Goal: Information Seeking & Learning: Learn about a topic

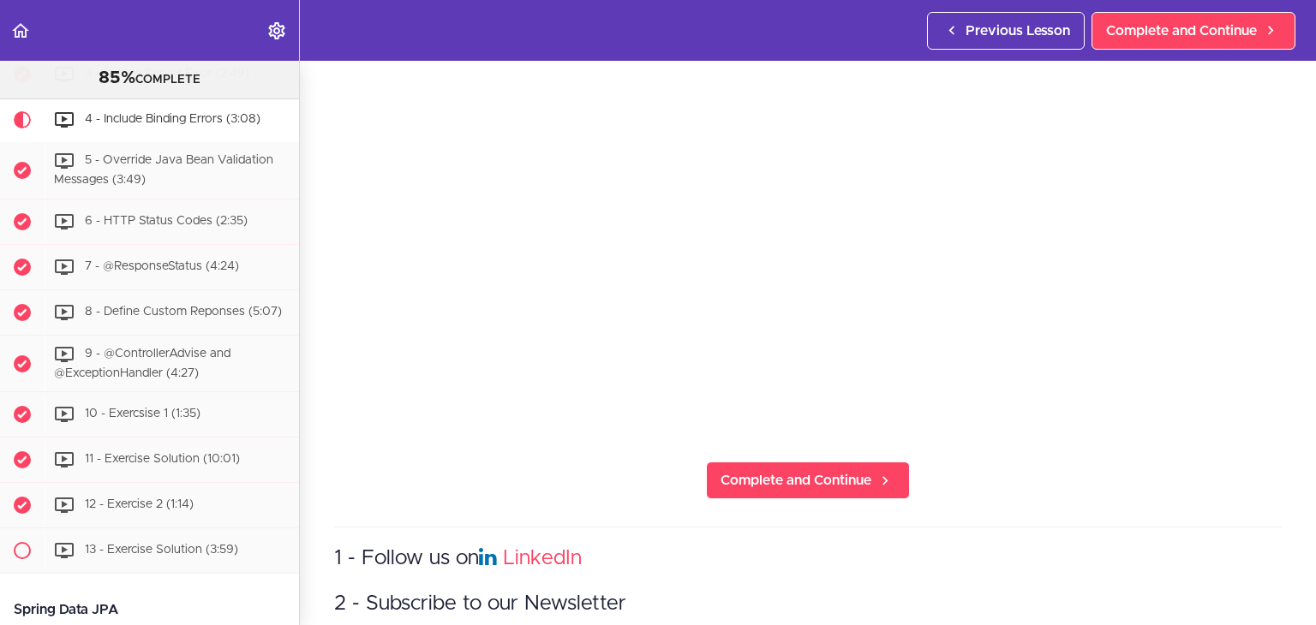
scroll to position [308, 0]
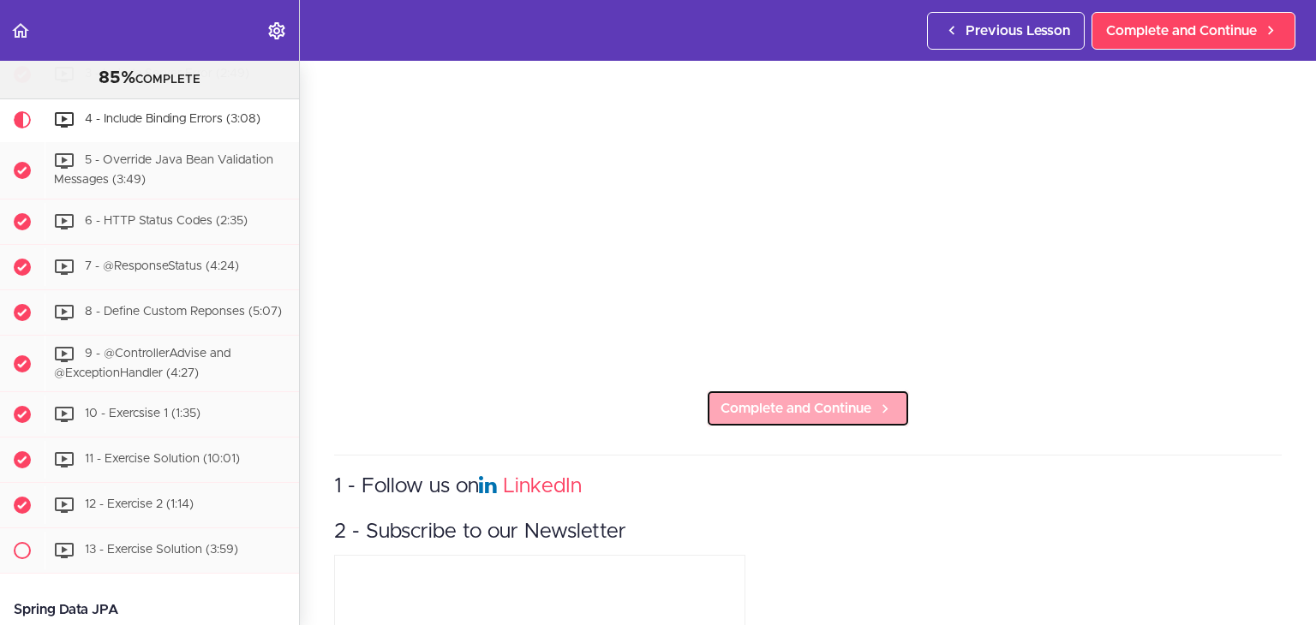
click at [797, 401] on span "Complete and Continue" at bounding box center [795, 408] width 151 height 21
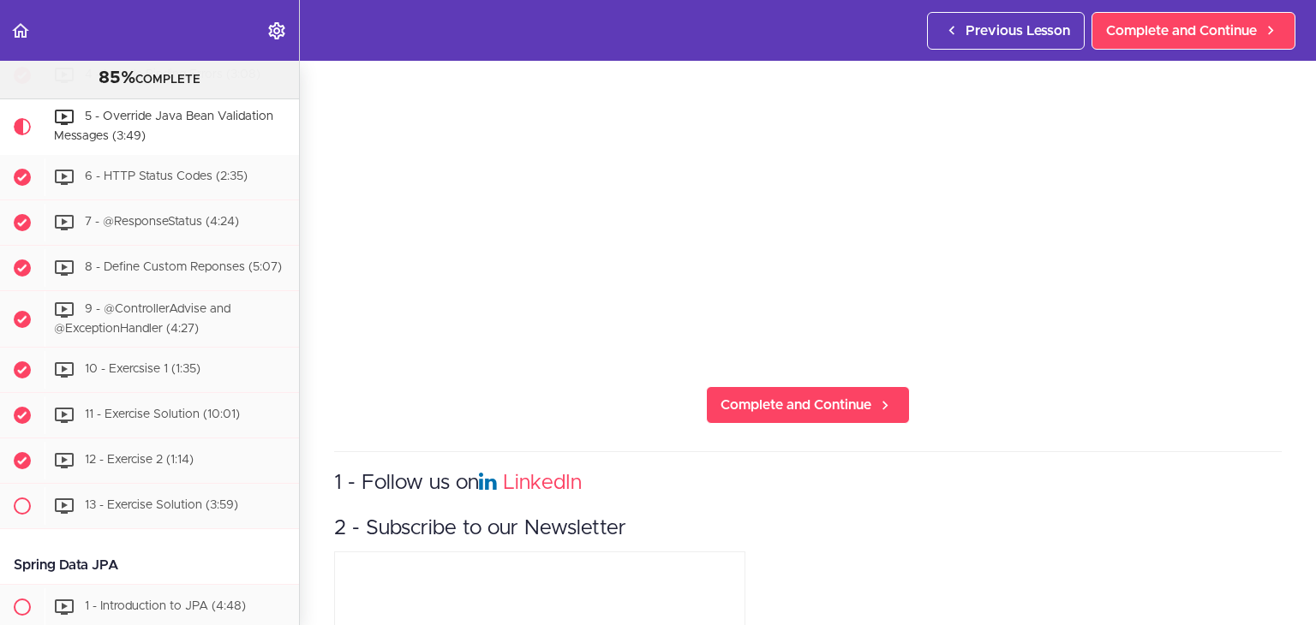
scroll to position [317, 0]
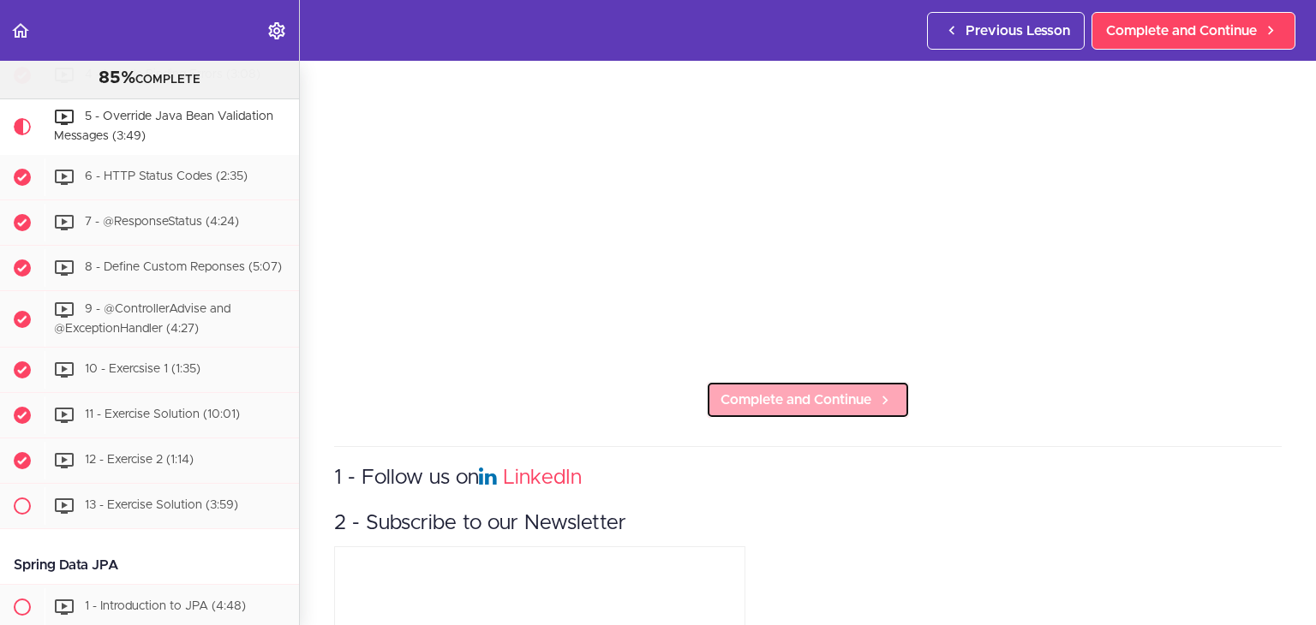
click at [778, 409] on link "Complete and Continue" at bounding box center [808, 400] width 204 height 38
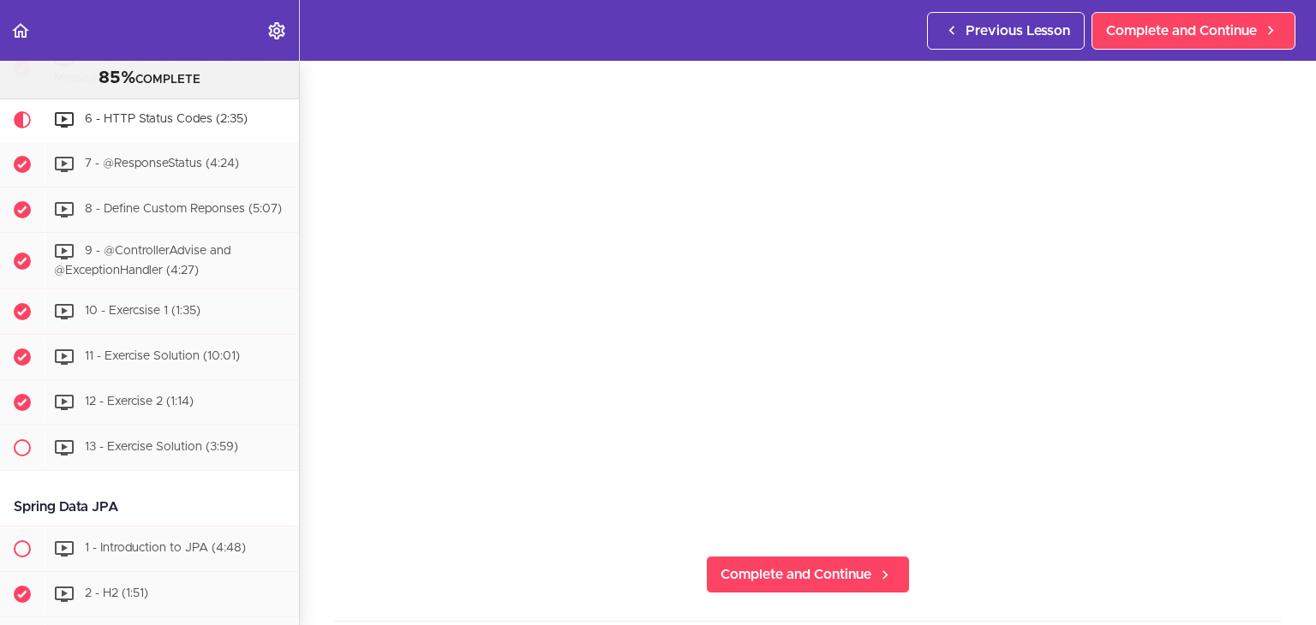
scroll to position [144, 0]
click at [777, 575] on span "Complete and Continue" at bounding box center [795, 573] width 151 height 21
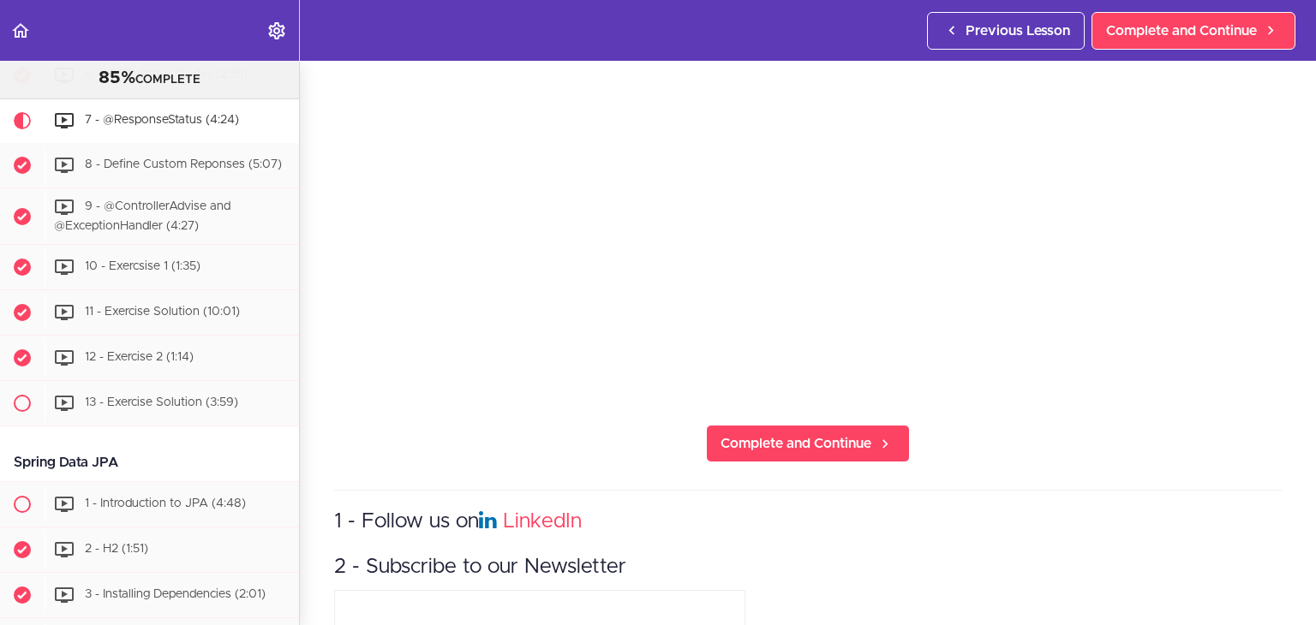
scroll to position [315, 0]
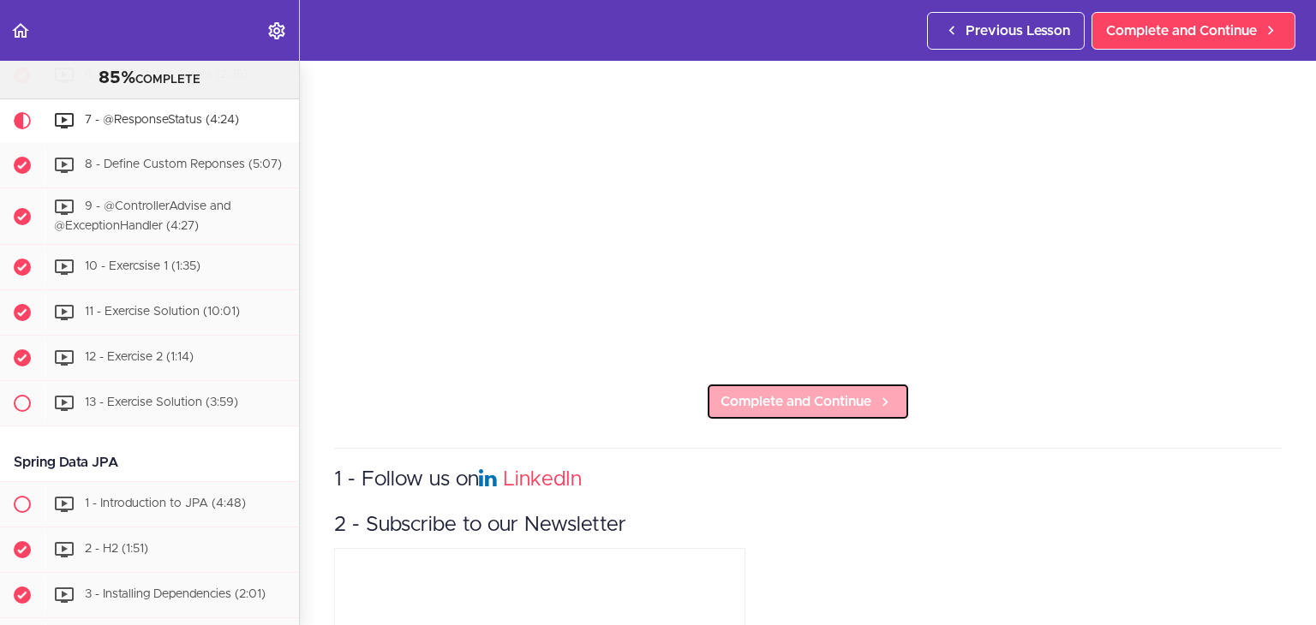
drag, startPoint x: 792, startPoint y: 393, endPoint x: 783, endPoint y: 395, distance: 9.6
click at [792, 393] on span "Complete and Continue" at bounding box center [795, 402] width 151 height 21
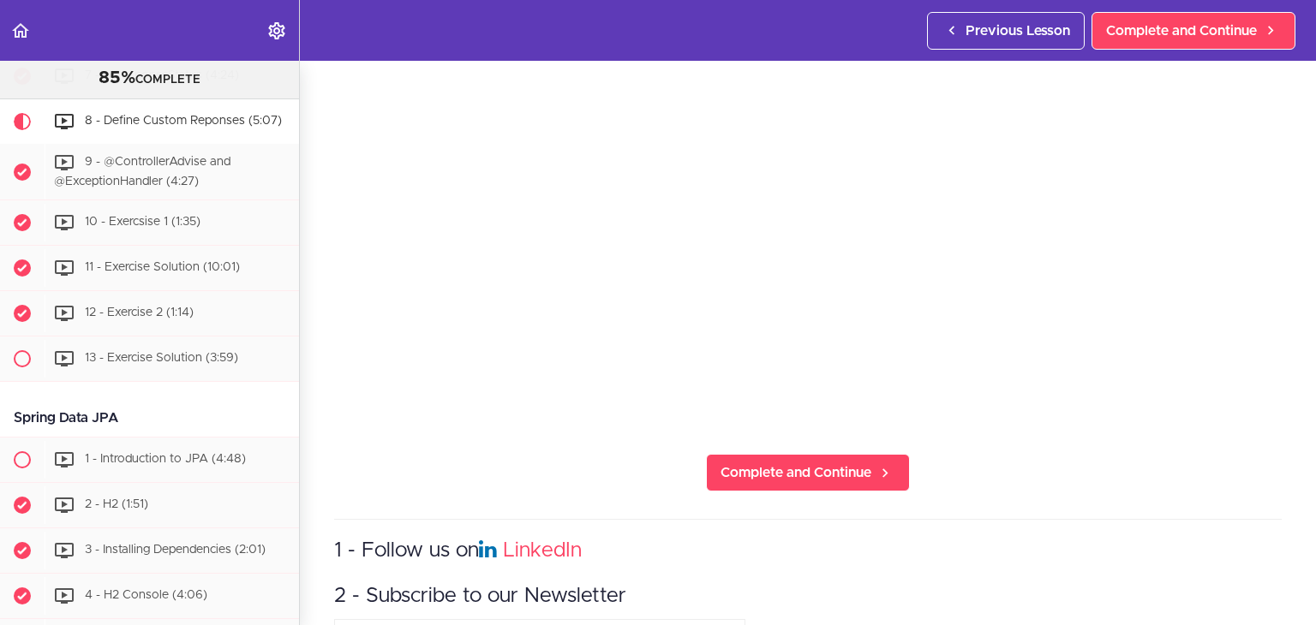
scroll to position [312, 0]
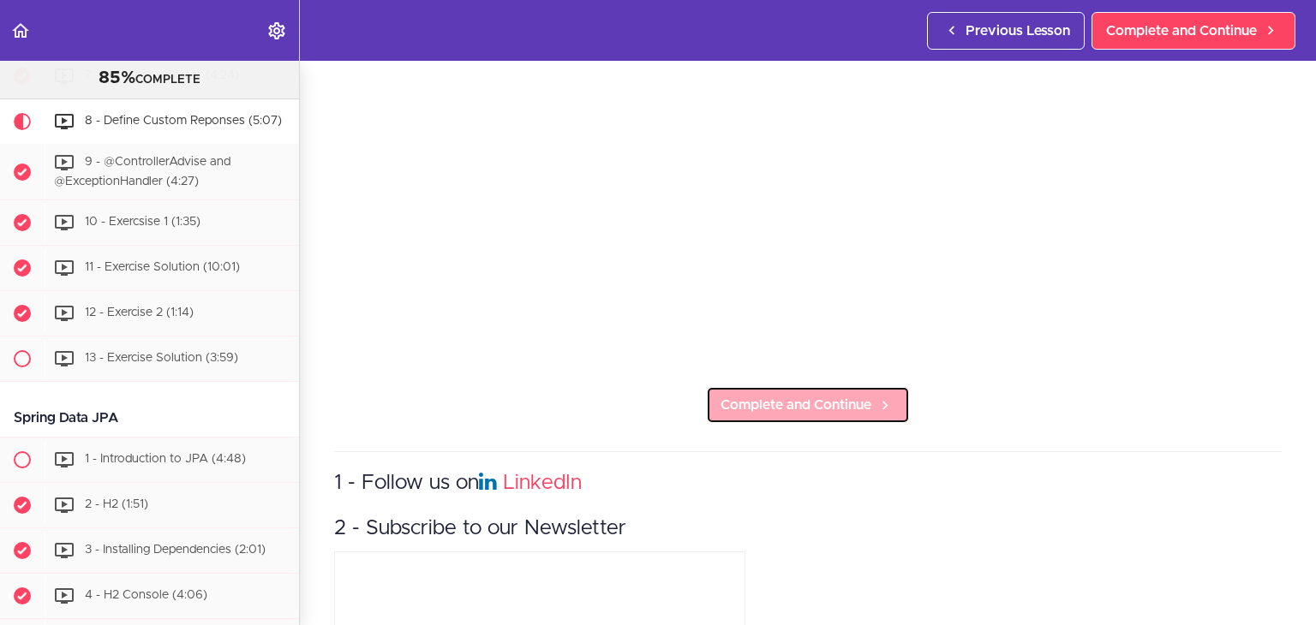
click at [843, 415] on link "Complete and Continue" at bounding box center [808, 405] width 204 height 38
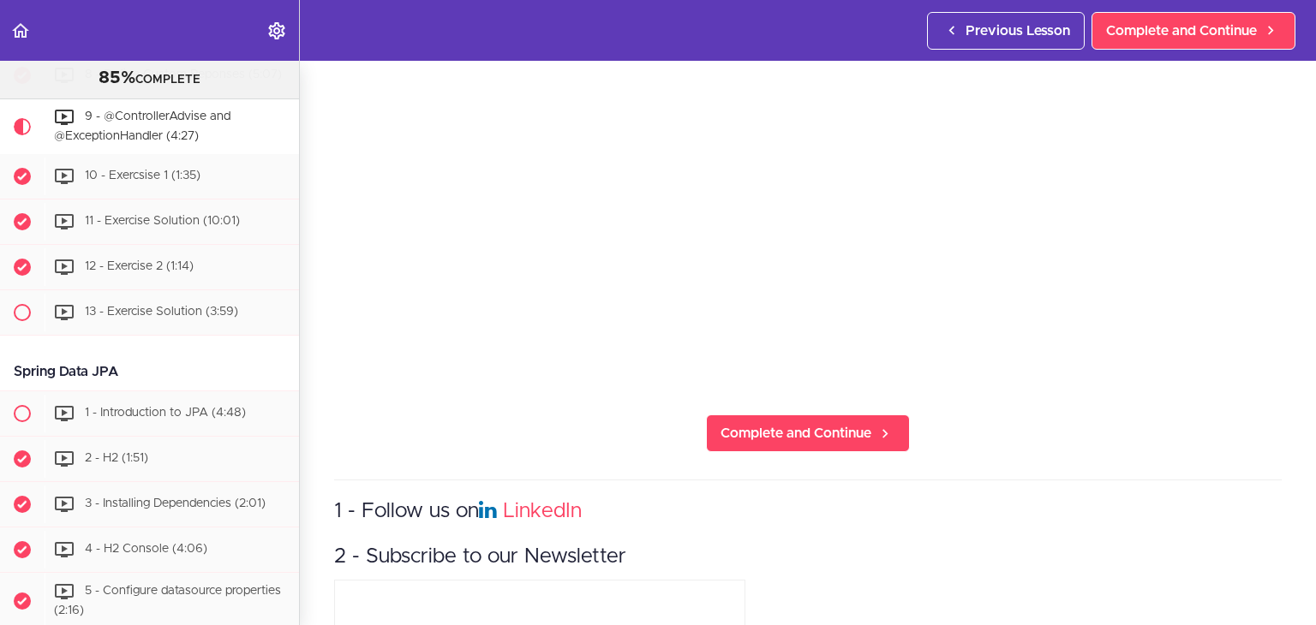
scroll to position [302, 0]
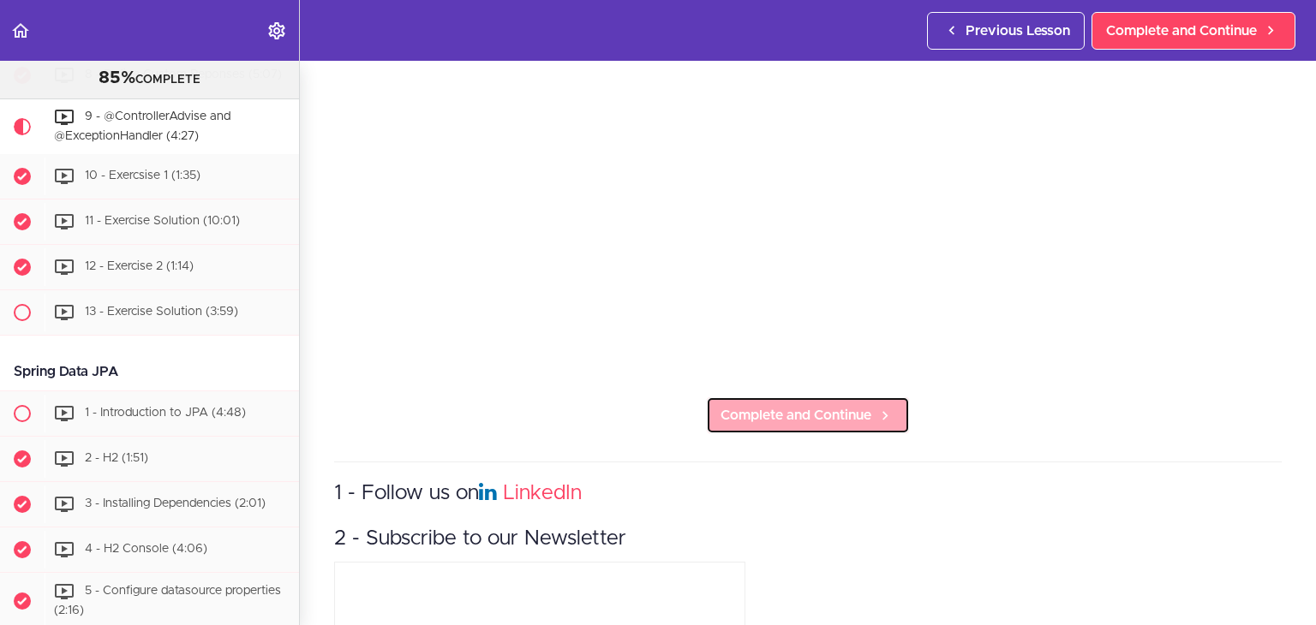
click at [774, 406] on span "Complete and Continue" at bounding box center [795, 415] width 151 height 21
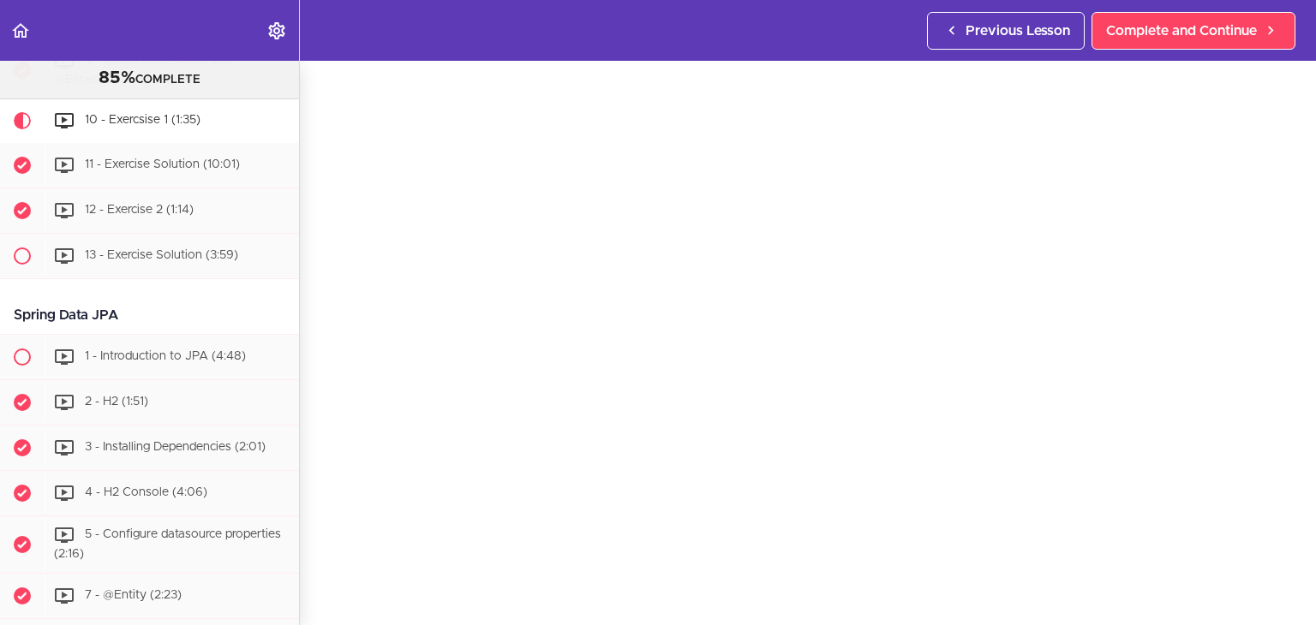
scroll to position [233, 0]
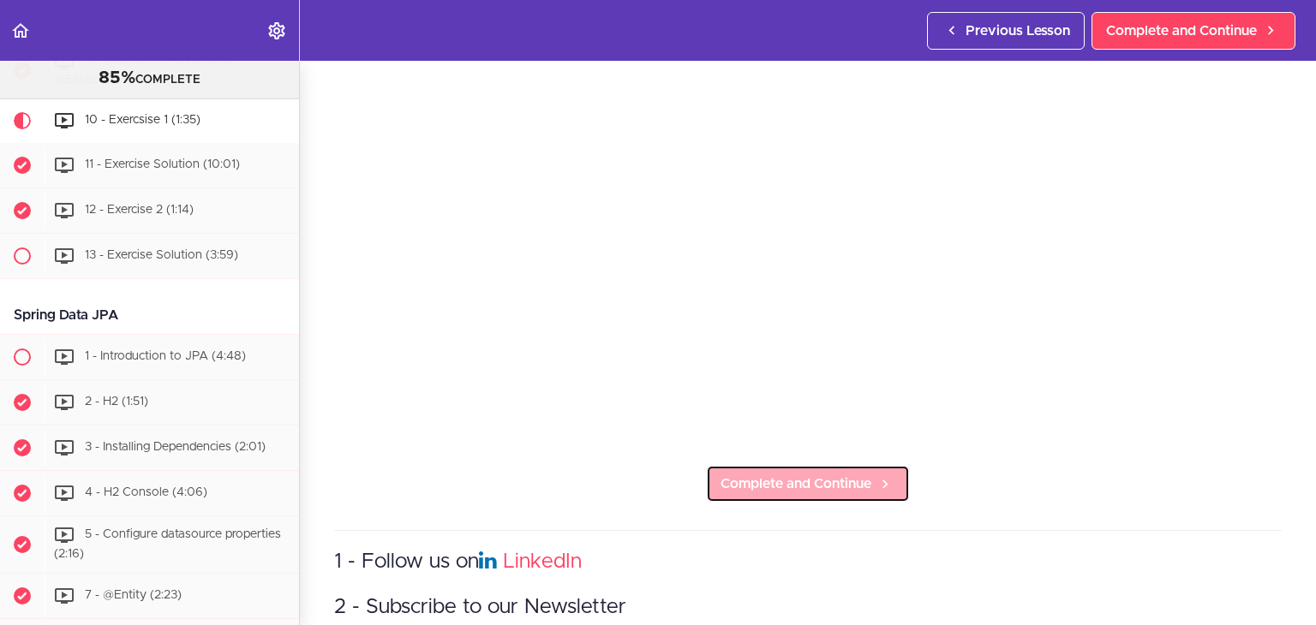
drag, startPoint x: 803, startPoint y: 491, endPoint x: 792, endPoint y: 476, distance: 18.3
click at [804, 491] on link "Complete and Continue" at bounding box center [808, 484] width 204 height 38
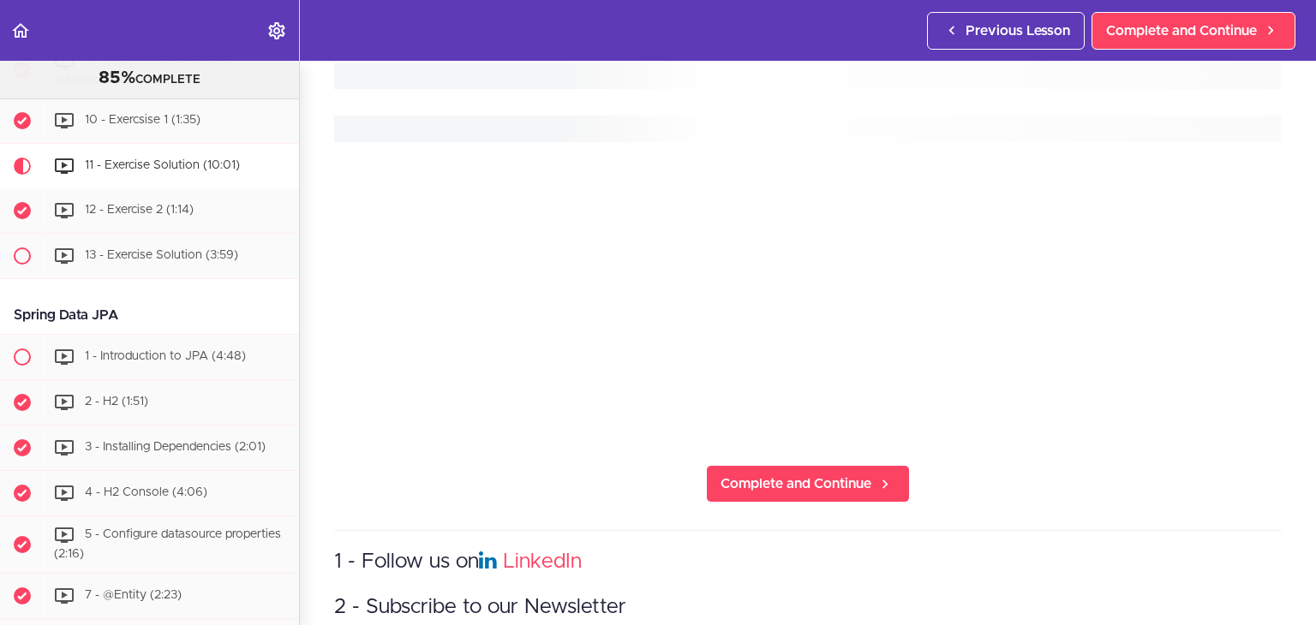
click at [793, 392] on div "11 - Exercise Solution Complete and Continue 1 - Follow us on LinkedIn 2 - Subs…" at bounding box center [808, 110] width 1016 height 565
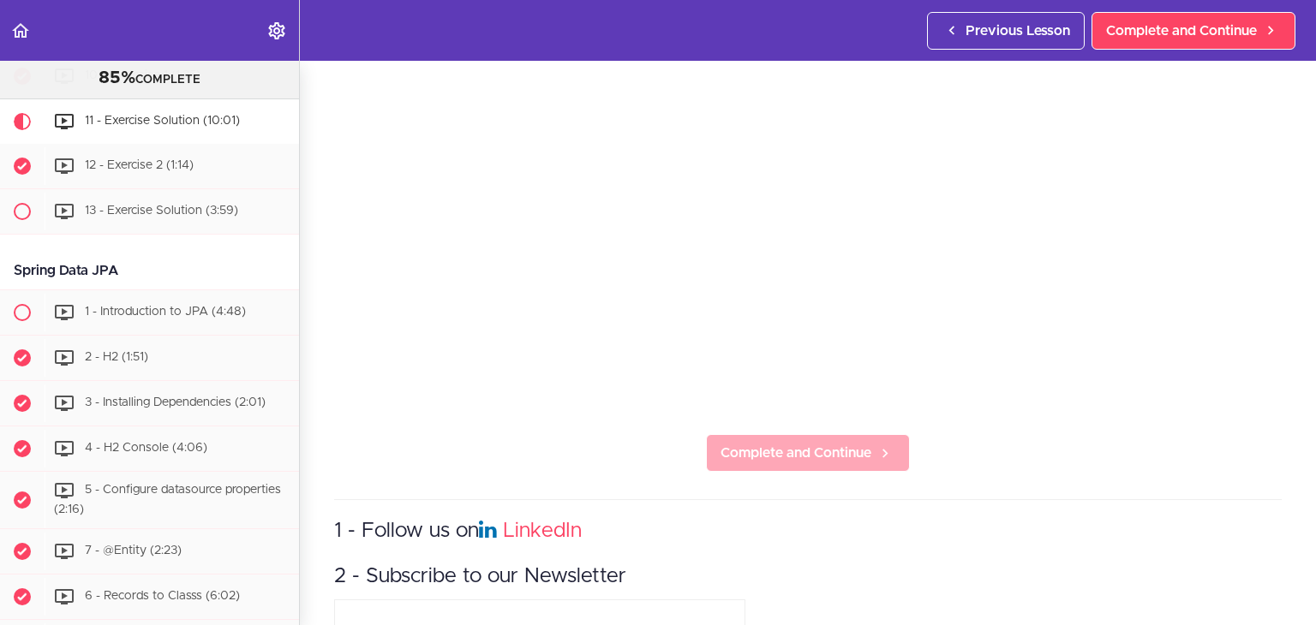
scroll to position [320, 0]
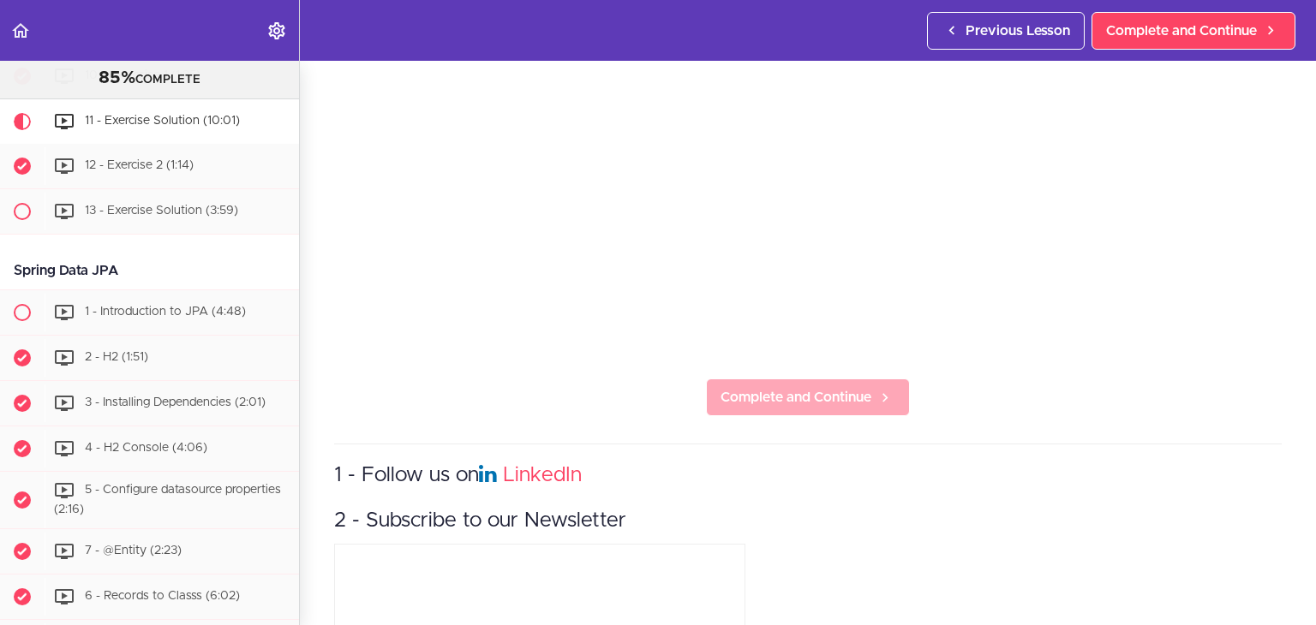
drag, startPoint x: 841, startPoint y: 409, endPoint x: 836, endPoint y: 395, distance: 14.6
click at [840, 407] on section "Spring Boot Master Class 85% COMPLETE Intro Slides Git Repository" at bounding box center [658, 343] width 1316 height 565
click at [824, 379] on link "Complete and Continue" at bounding box center [808, 398] width 204 height 38
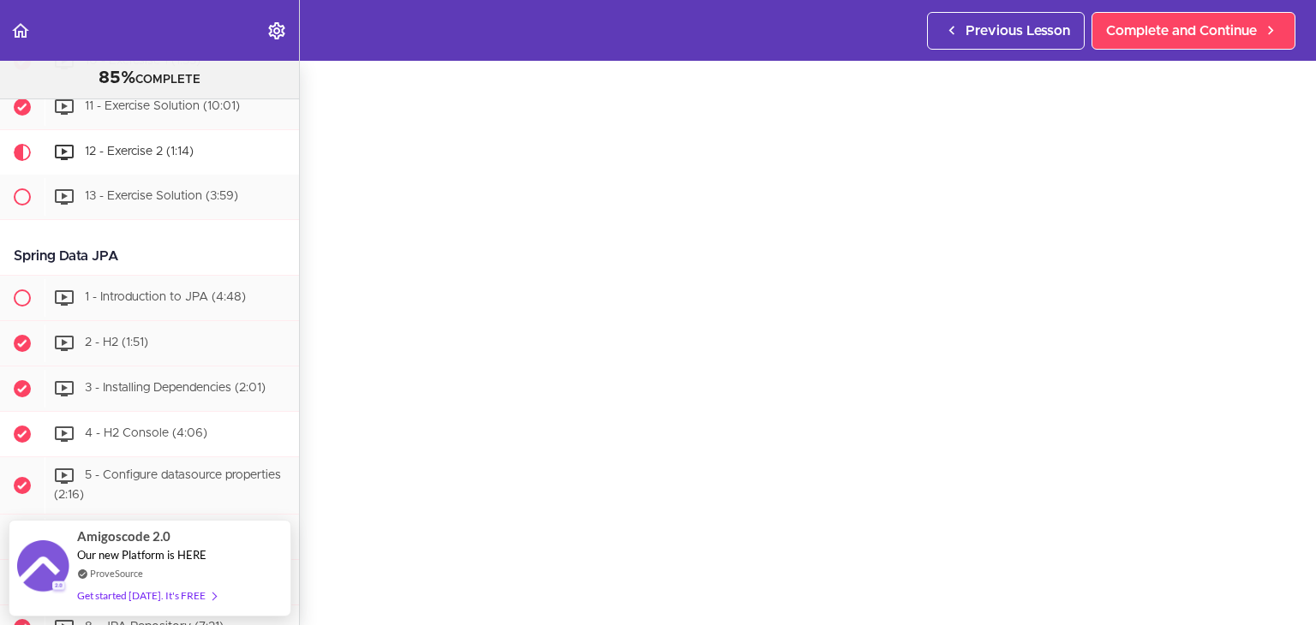
scroll to position [4590, 0]
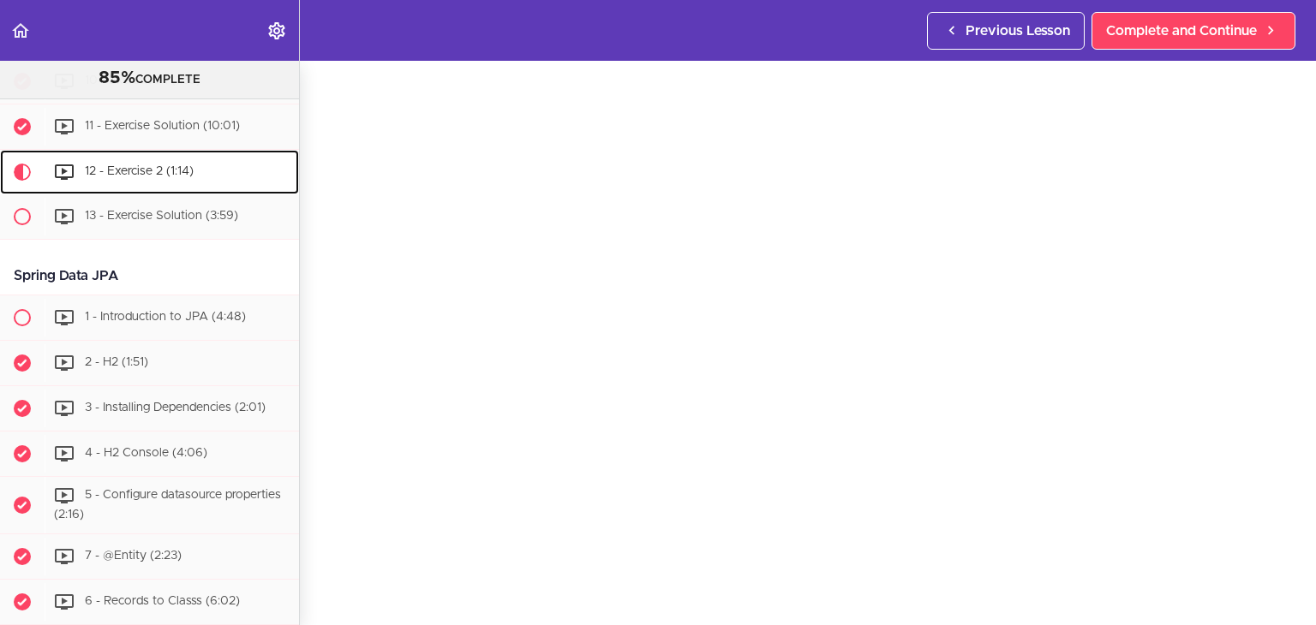
click at [168, 178] on span "12 - Exercise 2 (1:14)" at bounding box center [139, 172] width 109 height 12
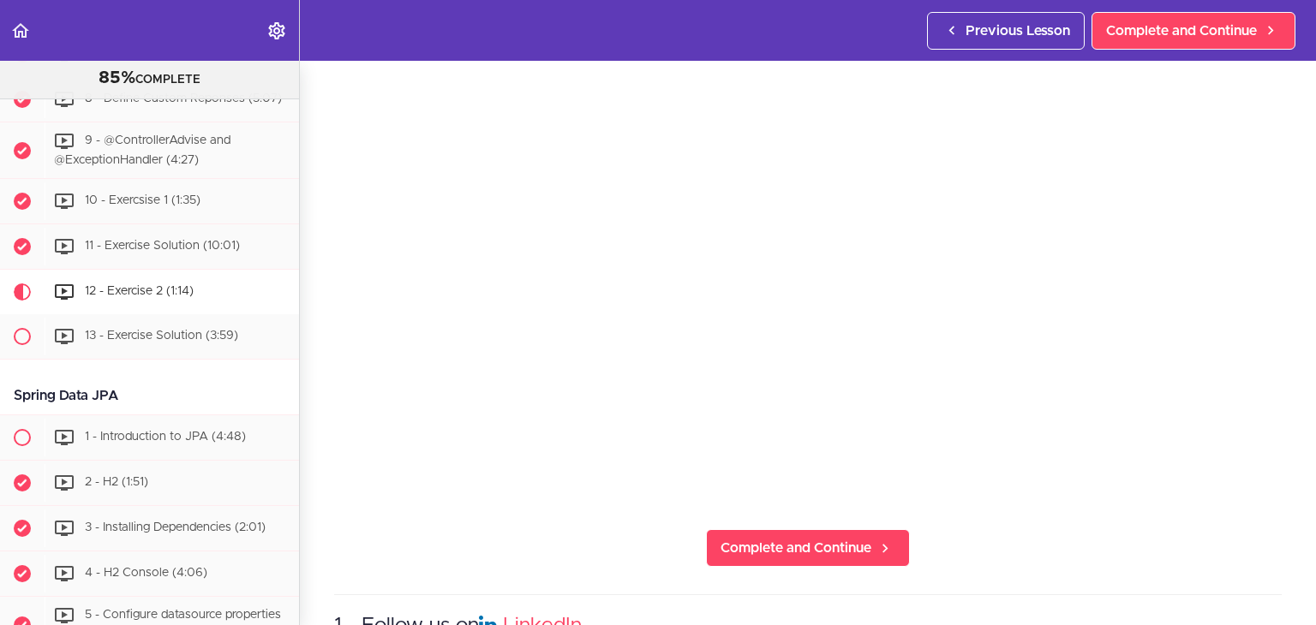
scroll to position [171, 0]
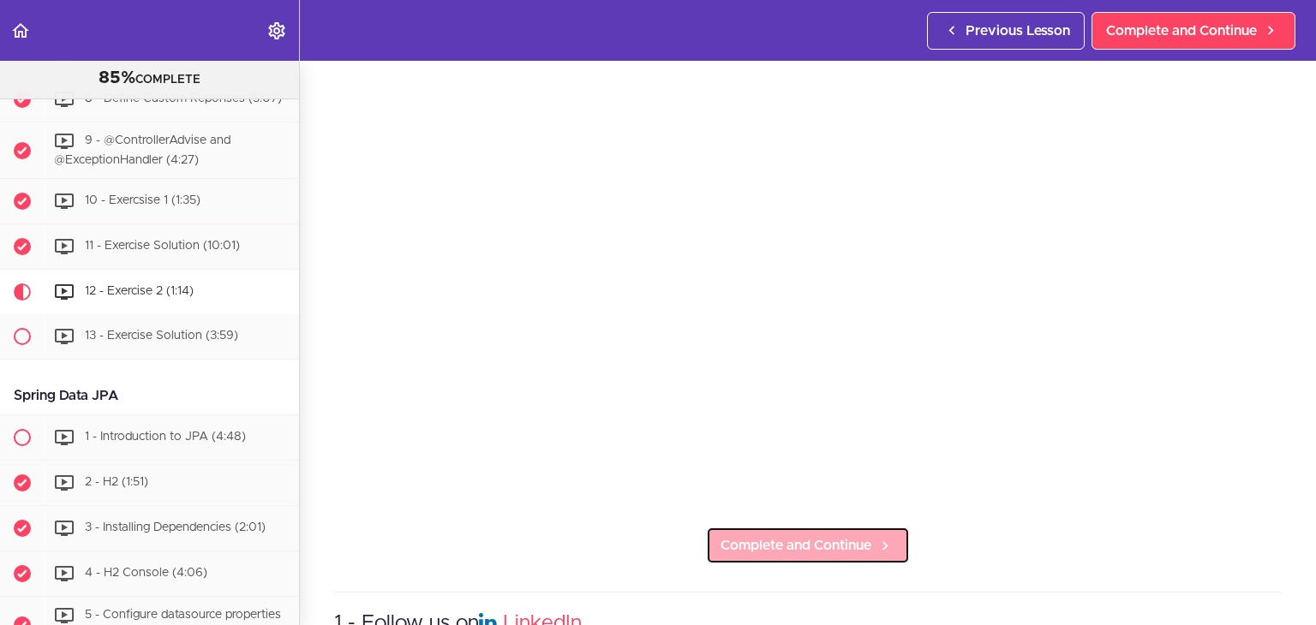
click at [763, 527] on link "Complete and Continue" at bounding box center [808, 546] width 204 height 38
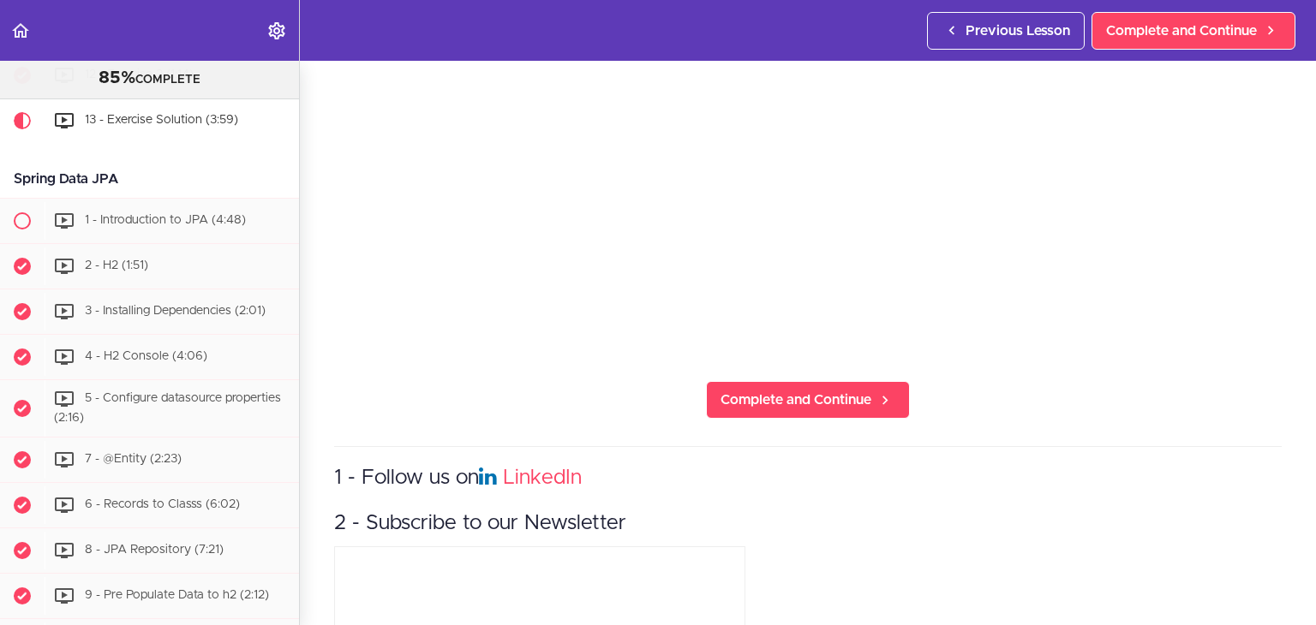
scroll to position [322, 0]
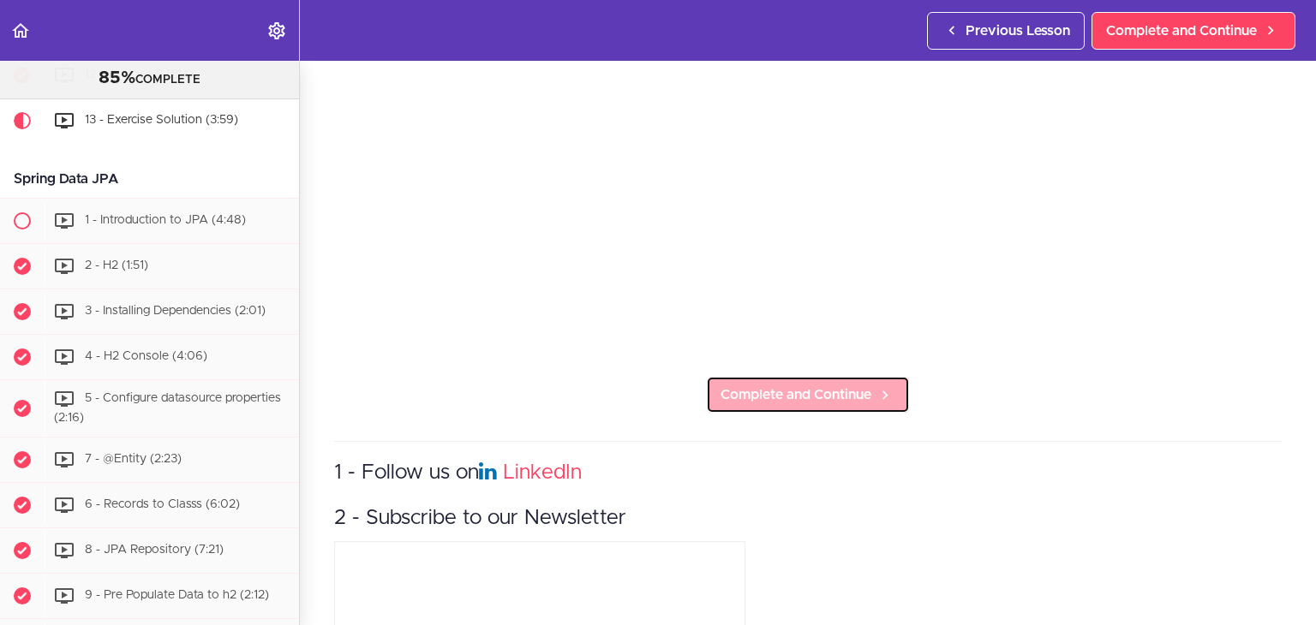
click at [840, 398] on link "Complete and Continue" at bounding box center [808, 395] width 204 height 38
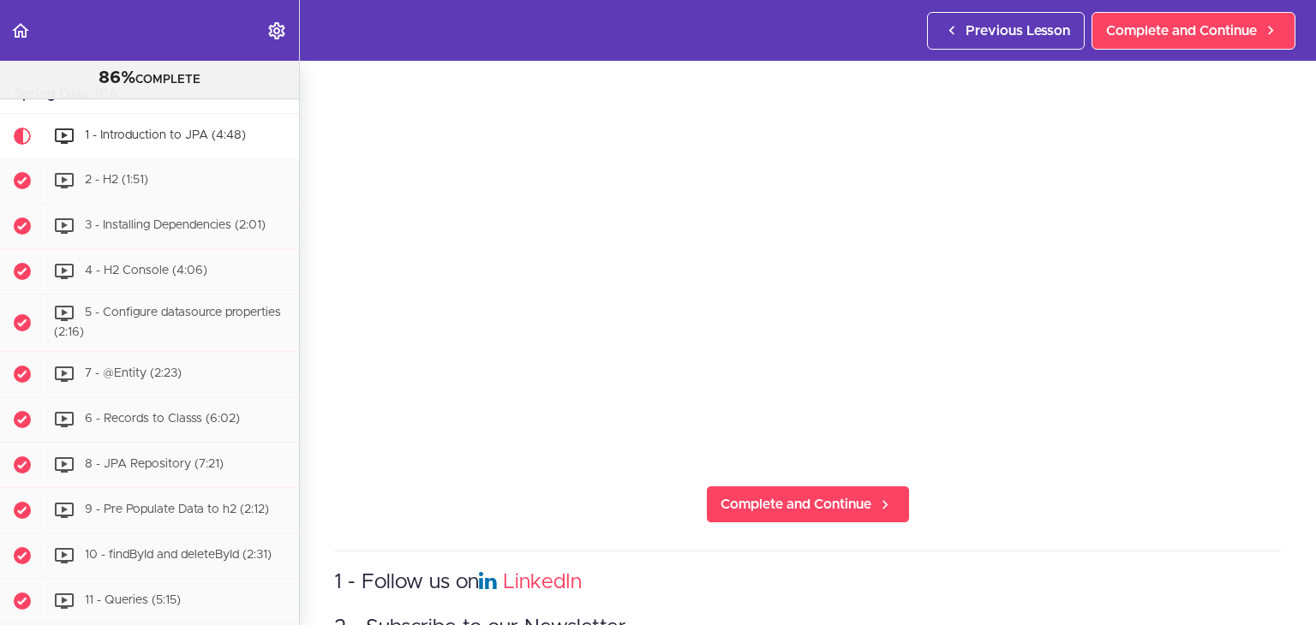
scroll to position [219, 0]
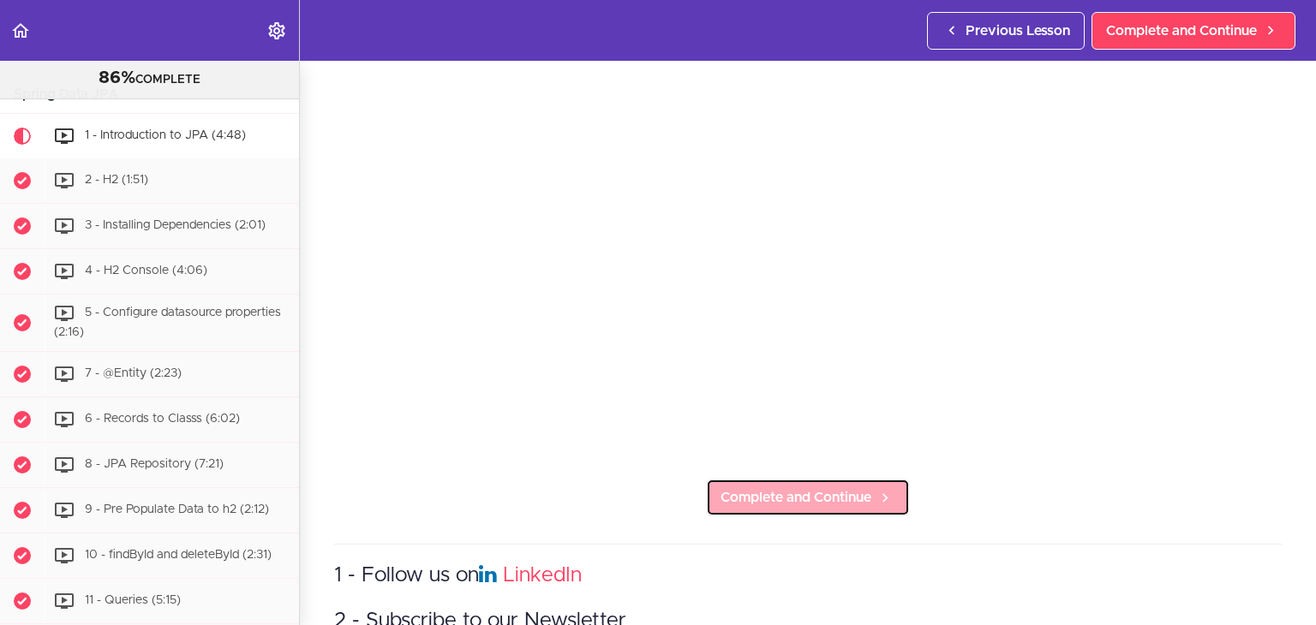
click at [732, 479] on link "Complete and Continue" at bounding box center [808, 498] width 204 height 38
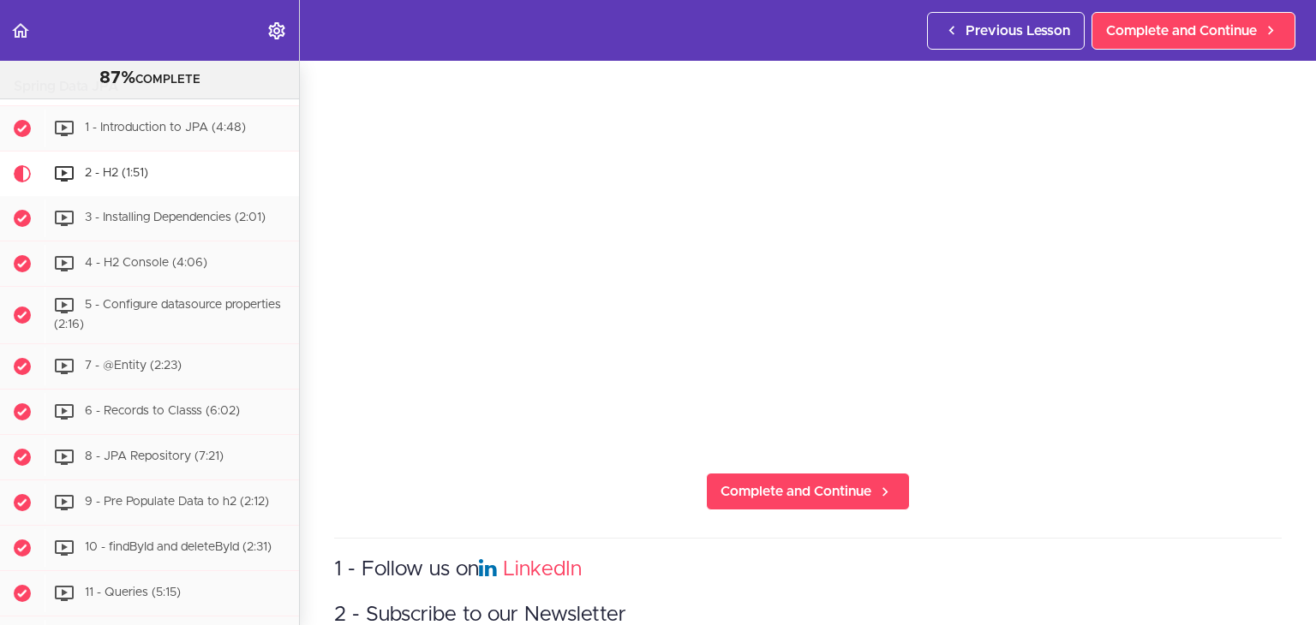
scroll to position [230, 0]
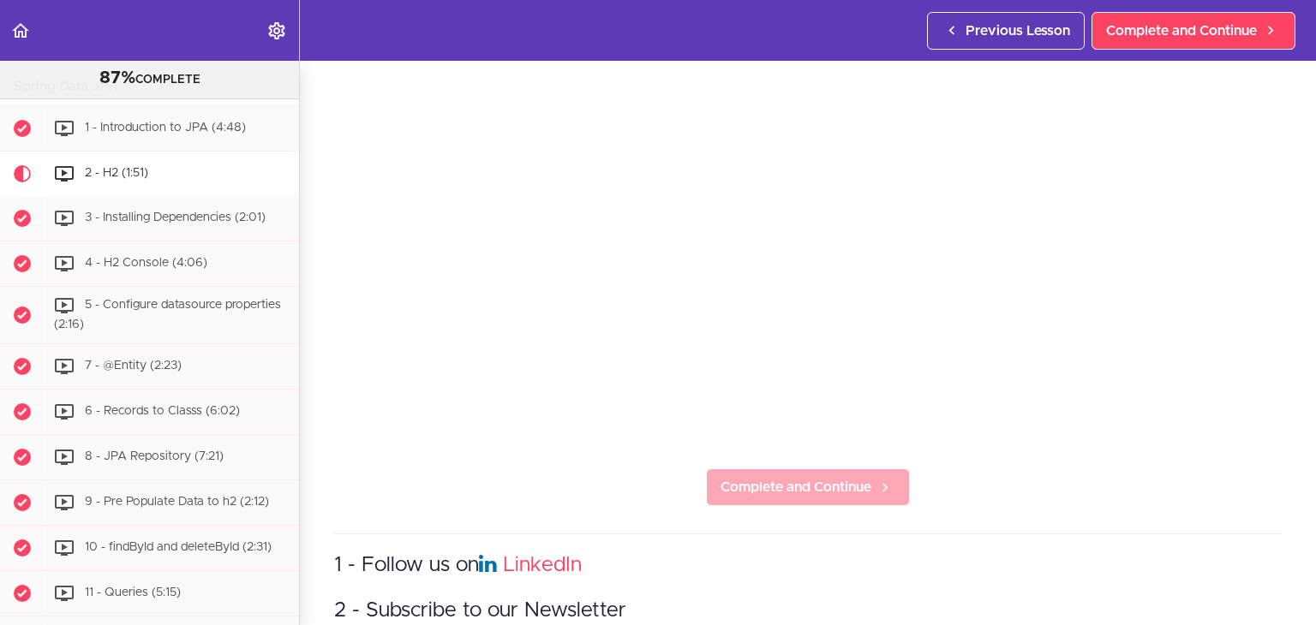
click at [791, 460] on section "Spring Boot Master Class 87% COMPLETE Intro Slides Git Repository" at bounding box center [658, 343] width 1316 height 565
click at [786, 469] on link "Complete and Continue" at bounding box center [808, 488] width 204 height 38
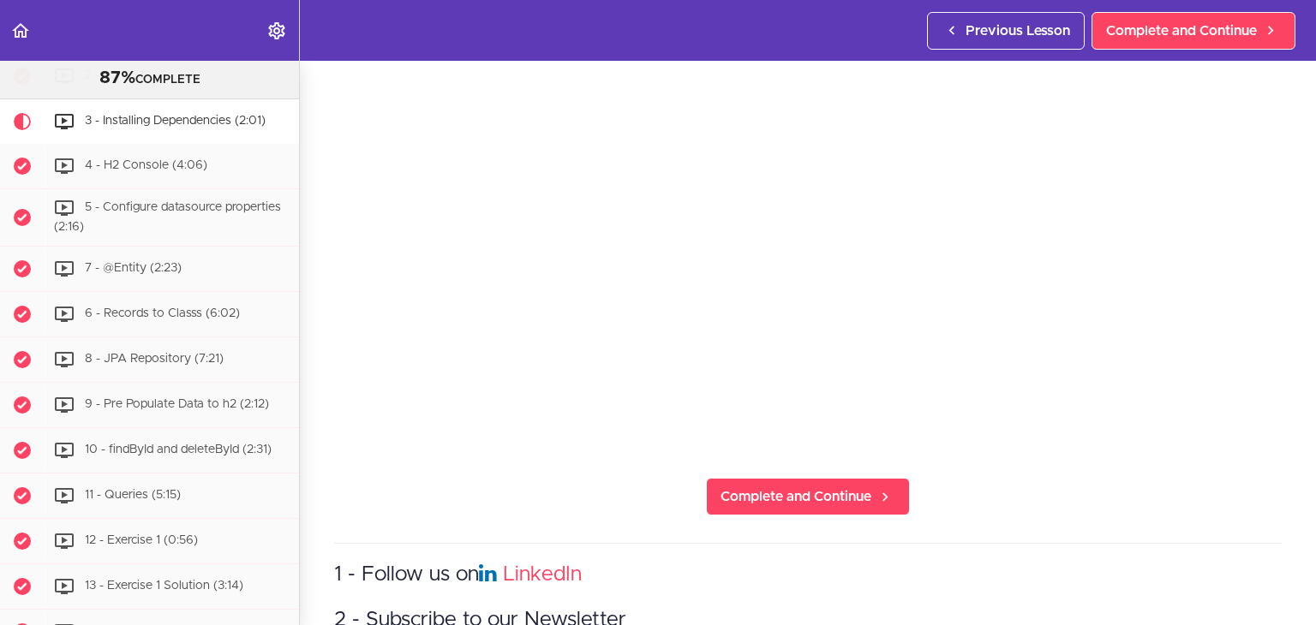
scroll to position [233, 0]
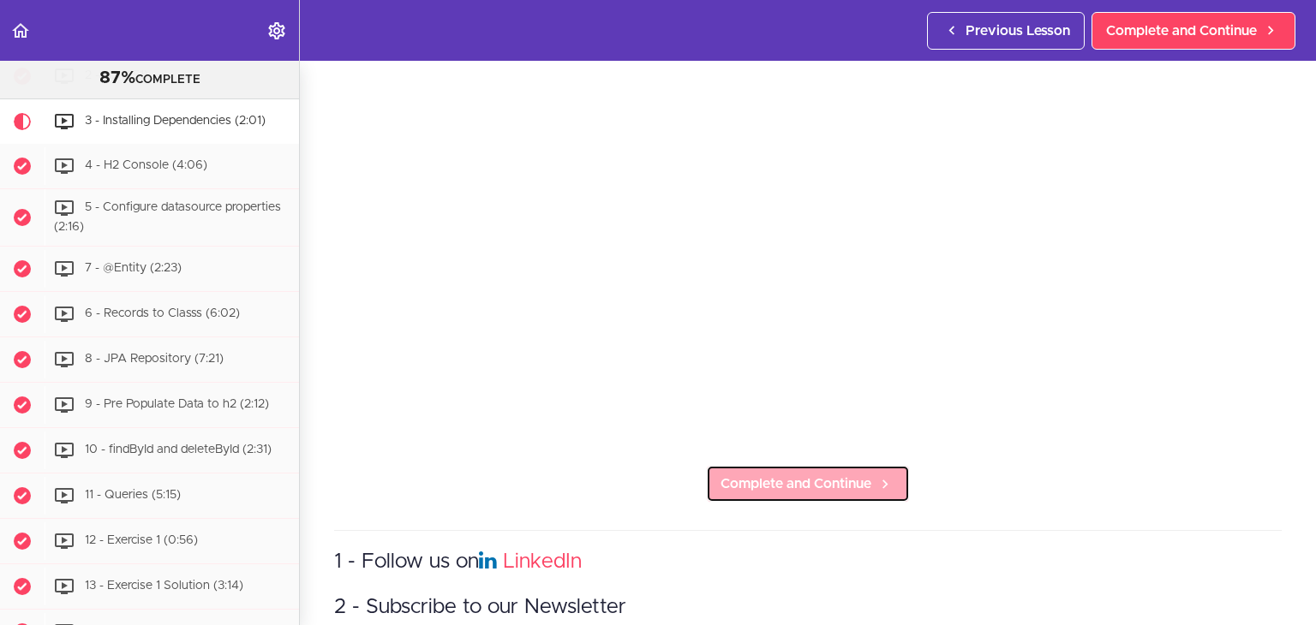
click at [822, 481] on span "Complete and Continue" at bounding box center [795, 484] width 151 height 21
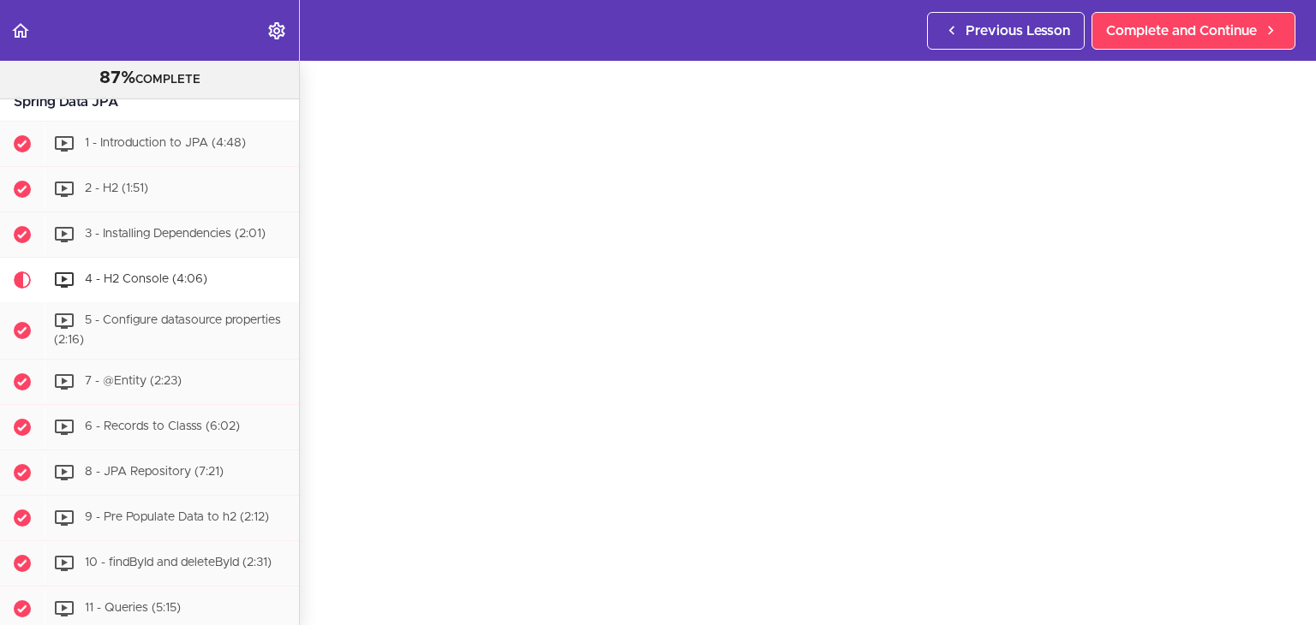
scroll to position [4786, 0]
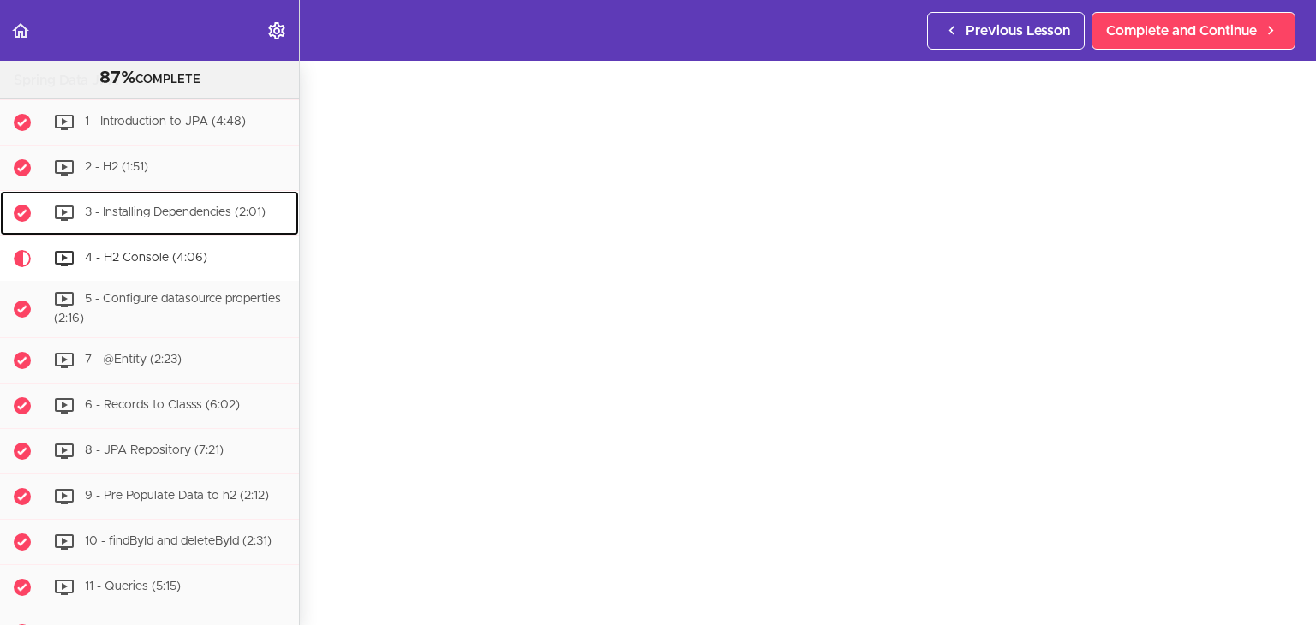
click at [194, 227] on div "3 - Installing Dependencies (2:01)" at bounding box center [172, 213] width 254 height 38
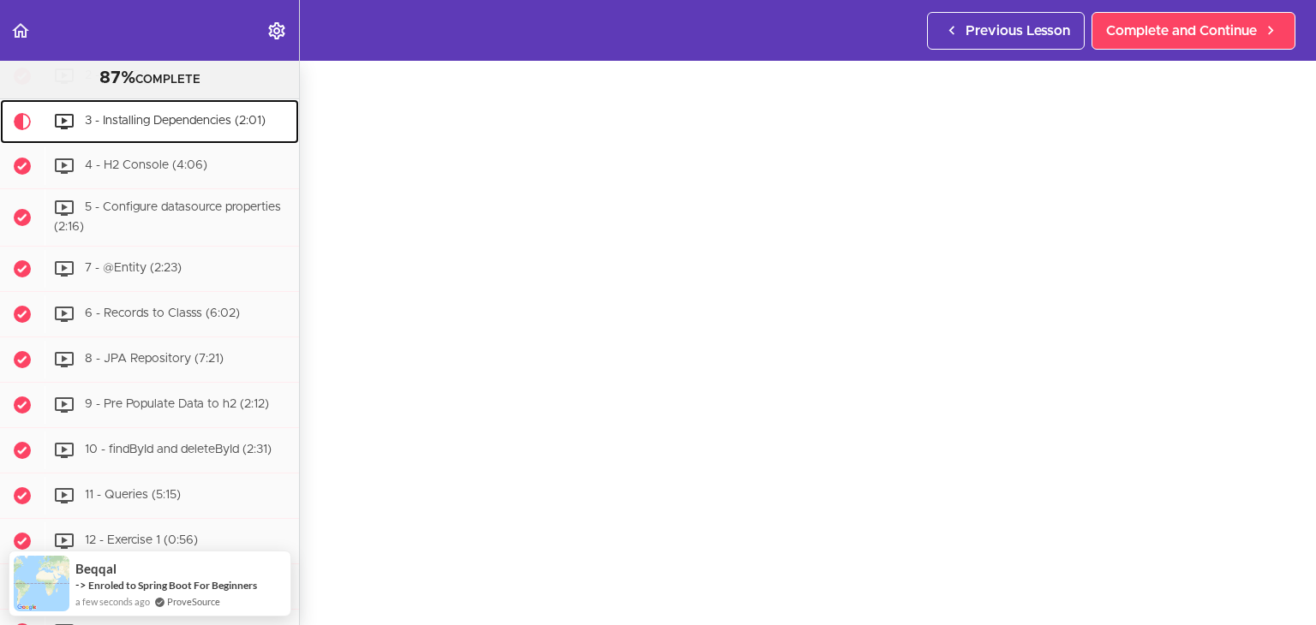
scroll to position [53, 0]
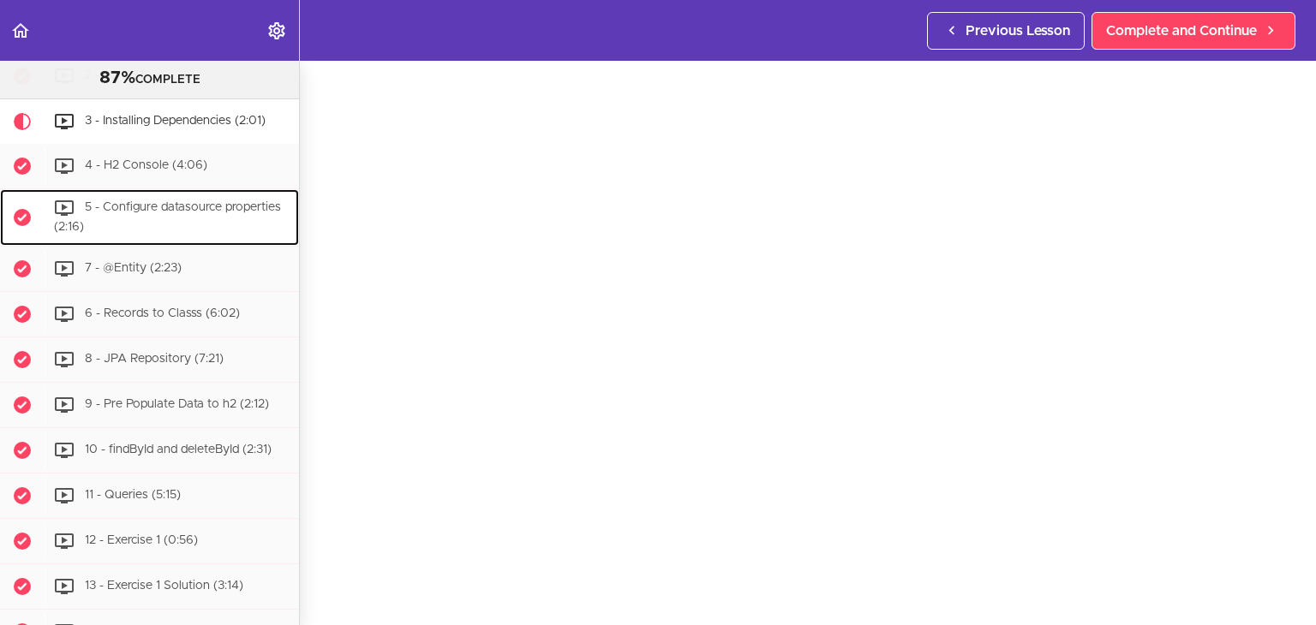
click at [203, 234] on span "5 - Configure datasource properties (2:16)" at bounding box center [167, 218] width 227 height 32
